Goal: Information Seeking & Learning: Learn about a topic

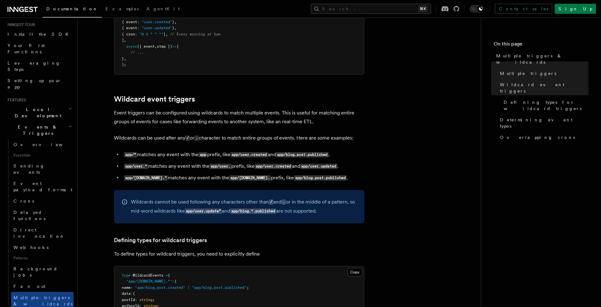
scroll to position [67, 0]
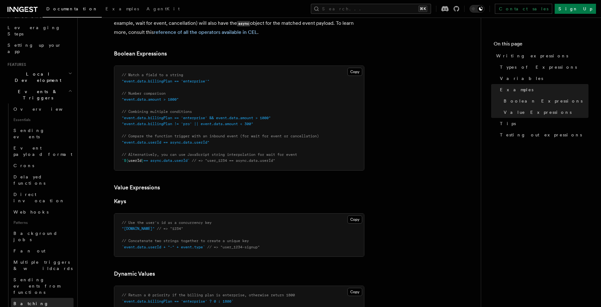
scroll to position [101, 0]
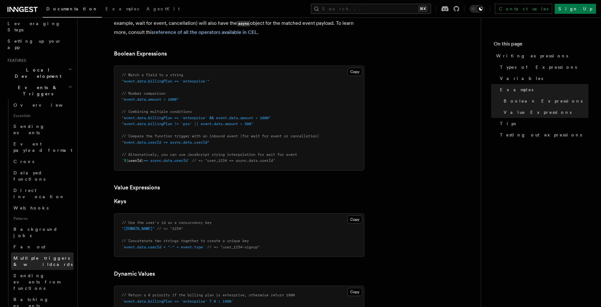
click at [39, 255] on span "Multiple triggers & wildcards" at bounding box center [42, 260] width 59 height 11
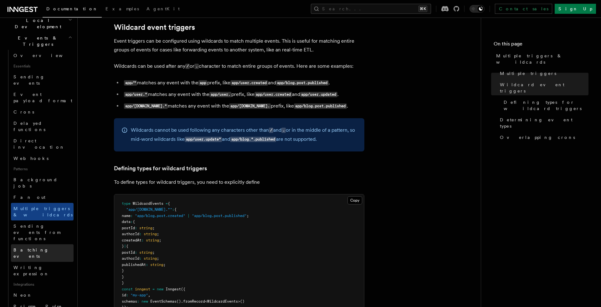
scroll to position [205, 0]
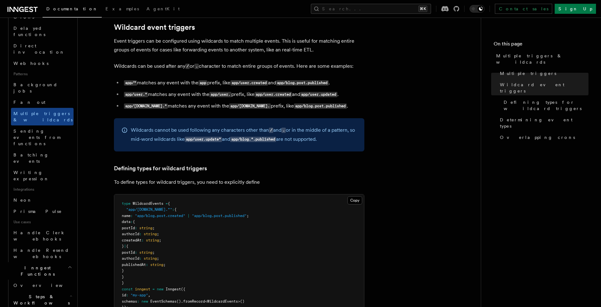
scroll to position [247, 0]
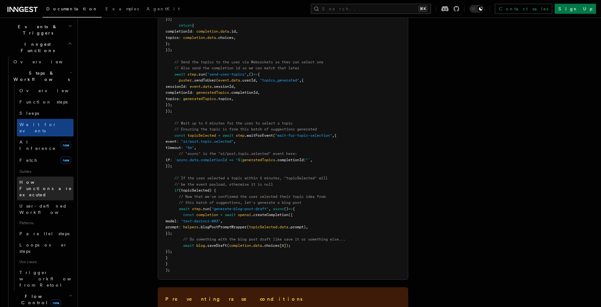
scroll to position [157, 0]
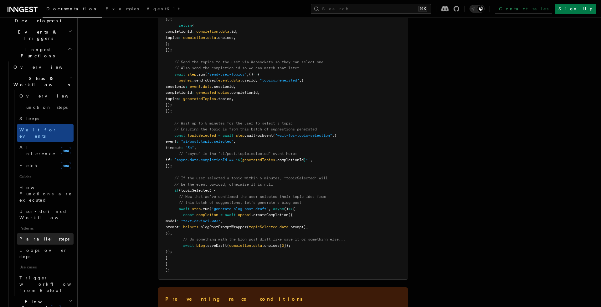
click at [40, 236] on span "Parallel steps" at bounding box center [44, 238] width 50 height 5
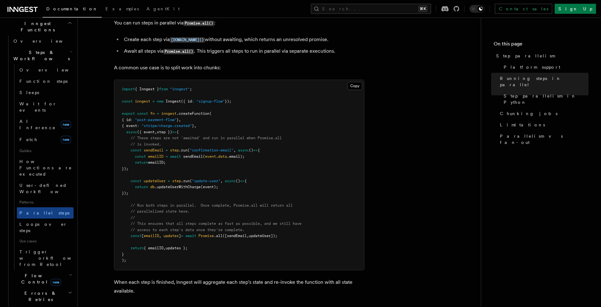
scroll to position [188, 0]
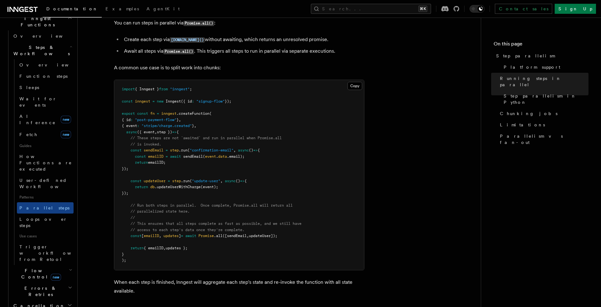
click at [62, 265] on h2 "Flow Control new" at bounding box center [42, 274] width 63 height 18
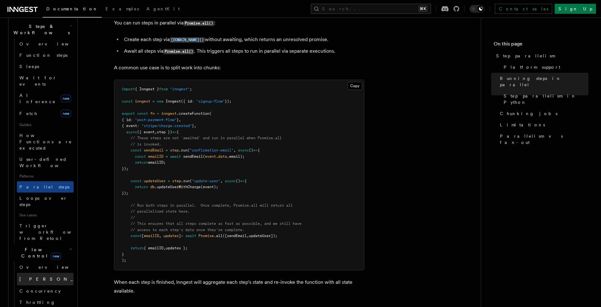
scroll to position [211, 0]
click at [39, 270] on link "[PERSON_NAME] new" at bounding box center [45, 276] width 57 height 13
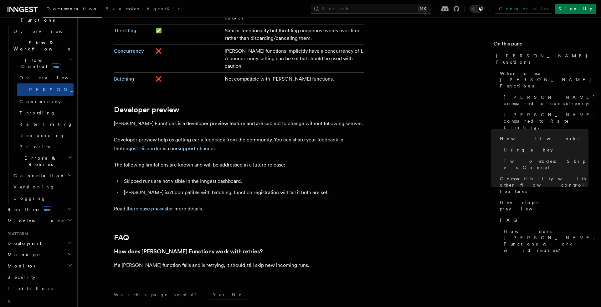
scroll to position [192, 0]
